Goal: Task Accomplishment & Management: Manage account settings

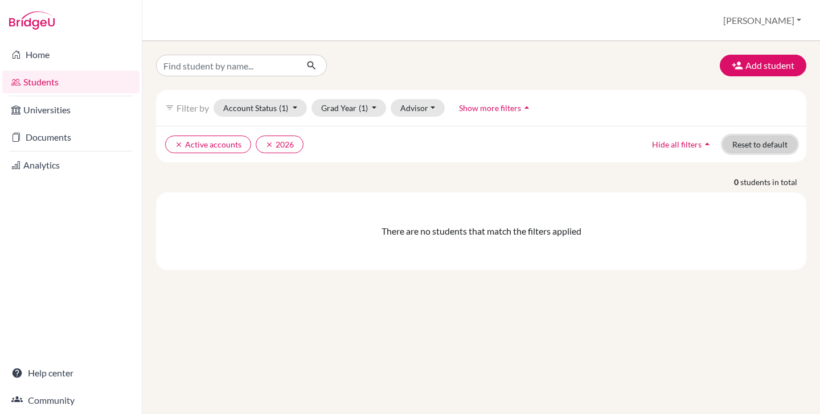
click at [760, 145] on button "Reset to default" at bounding box center [760, 145] width 75 height 18
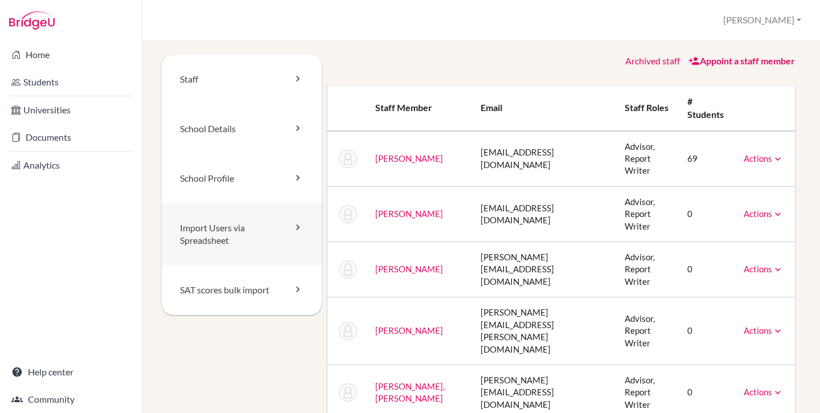
click at [251, 232] on link "Import Users via Spreadsheet" at bounding box center [242, 234] width 160 height 63
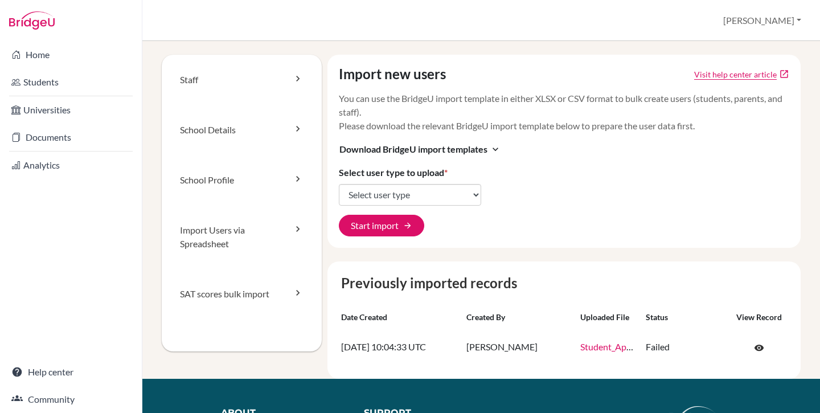
click at [405, 91] on div "Import new users Visit help center article open_in_new You can use the BridgeU …" at bounding box center [564, 151] width 474 height 193
click at [76, 55] on link "Home" at bounding box center [70, 54] width 137 height 23
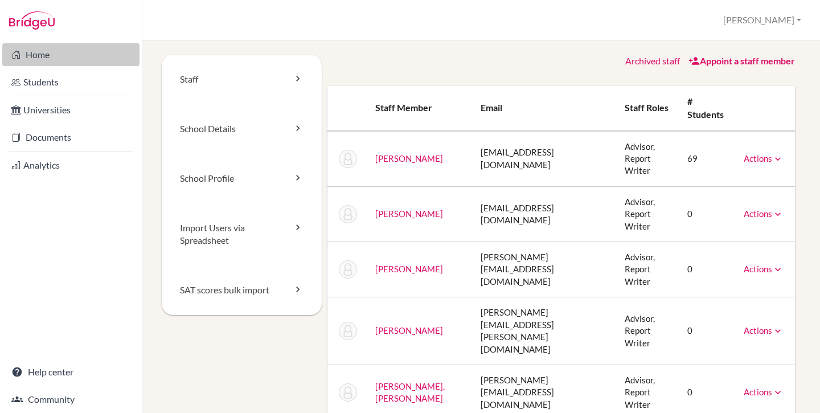
click at [62, 52] on link "Home" at bounding box center [70, 54] width 137 height 23
